Goal: Navigation & Orientation: Find specific page/section

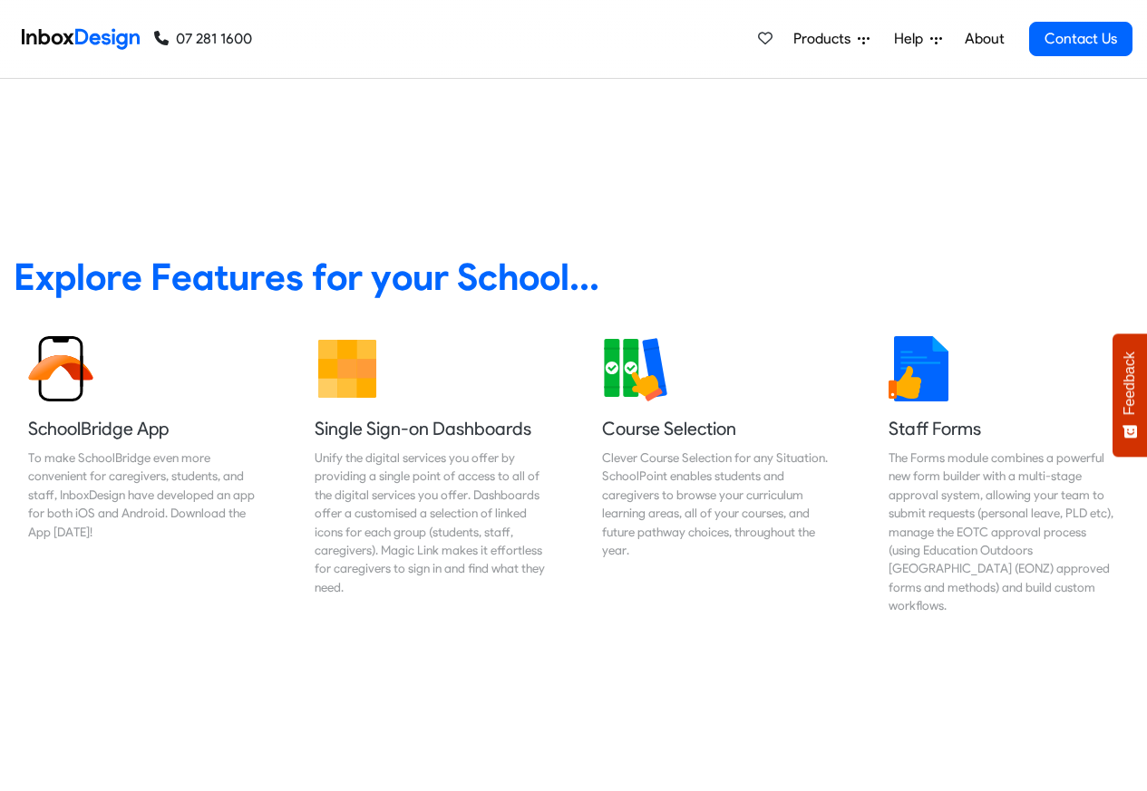
scroll to position [653, 0]
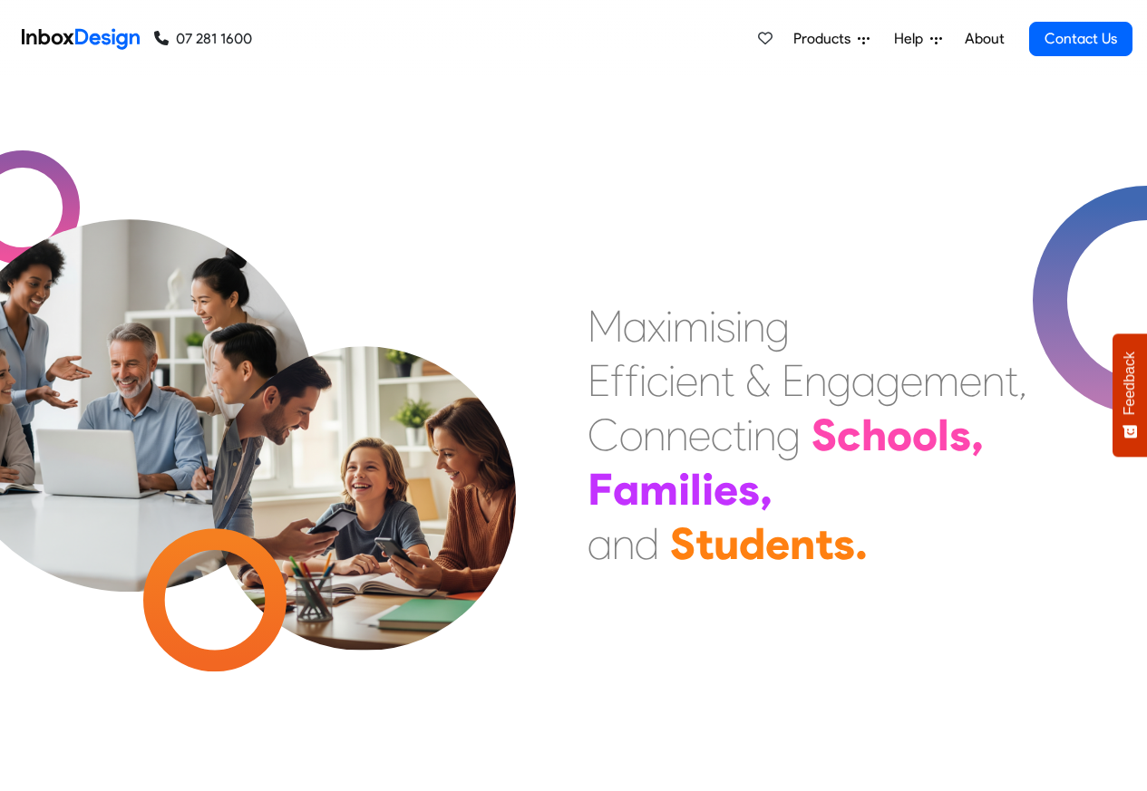
click at [986, 40] on link "About" at bounding box center [984, 39] width 50 height 36
